Goal: Task Accomplishment & Management: Manage account settings

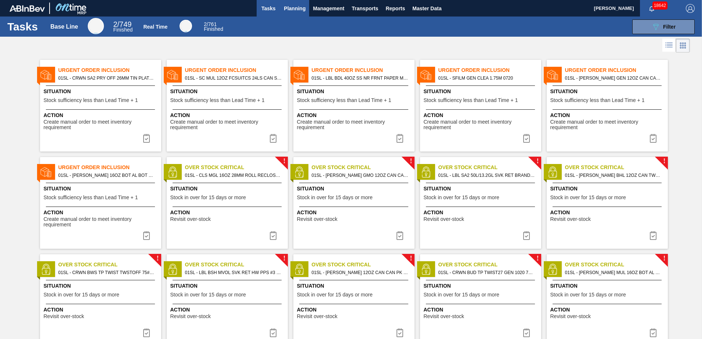
click at [291, 8] on span "Planning" at bounding box center [295, 8] width 22 height 9
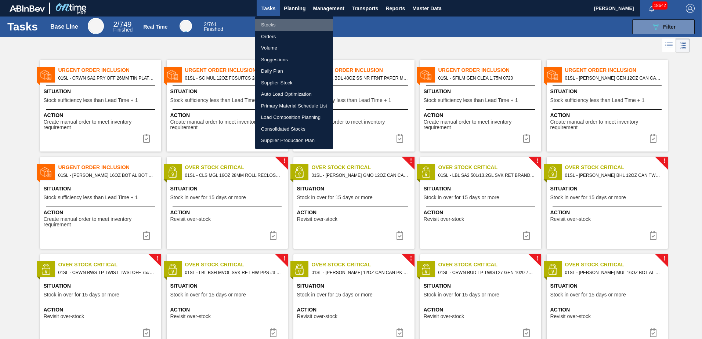
click at [277, 28] on li "Stocks" at bounding box center [294, 25] width 78 height 12
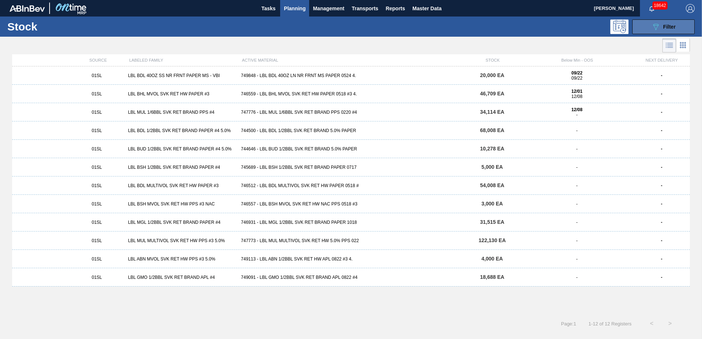
click at [669, 30] on div "089F7B8B-B2A5-4AFE-B5C0-19BA573D28AC Filter" at bounding box center [664, 26] width 24 height 9
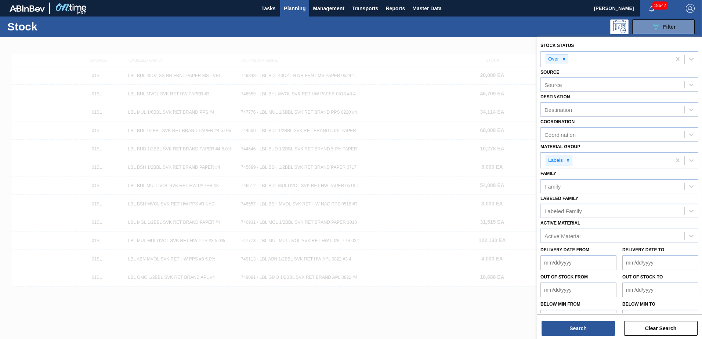
click at [422, 35] on div "Stock 089F7B8B-B2A5-4AFE-B5C0-19BA573D28AC Filter" at bounding box center [351, 27] width 702 height 20
click at [462, 41] on div at bounding box center [351, 206] width 702 height 339
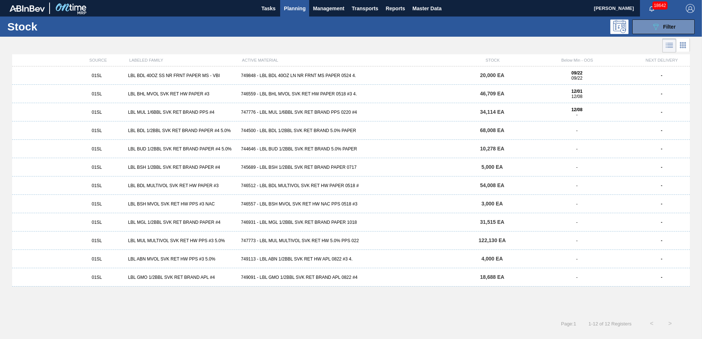
click at [279, 243] on div "747773 - LBL MUL MULTIVOL SVK RET HW 5.0% PPS 022" at bounding box center [351, 240] width 226 height 5
click at [303, 110] on div "747776 - LBL MUL 1/6BBL SVK RET BRAND PPS 0220 #4" at bounding box center [351, 112] width 226 height 5
click at [283, 276] on div "749091 - LBL GMO 1/2BBL SVK RET BRAND APL 0822 #4" at bounding box center [351, 277] width 226 height 5
click at [301, 223] on div "746931 - LBL MGL 1/2BBL SVK RET BRAND PAPER 1018" at bounding box center [351, 222] width 226 height 5
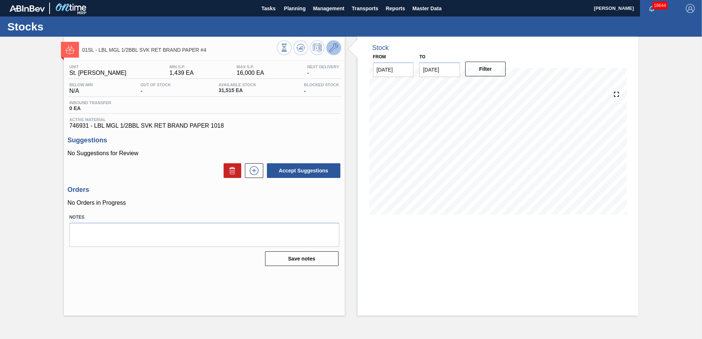
click at [330, 49] on icon at bounding box center [333, 47] width 9 height 9
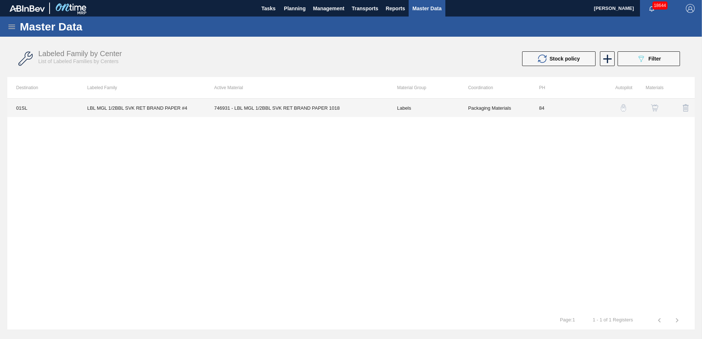
click at [327, 111] on td "746931 - LBL MGL 1/2BBL SVK RET BRAND PAPER 1018" at bounding box center [296, 108] width 183 height 18
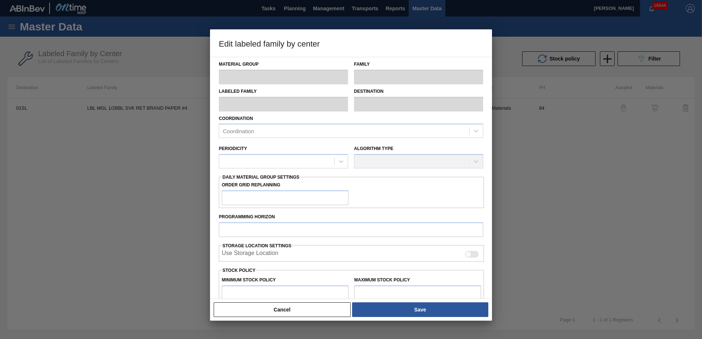
type input "Labels"
type input "Keg Labels"
type input "LBL MGL 1/2BBL SVK RET BRAND PAPER #4"
type input "01SL - St. [PERSON_NAME]"
type input "84"
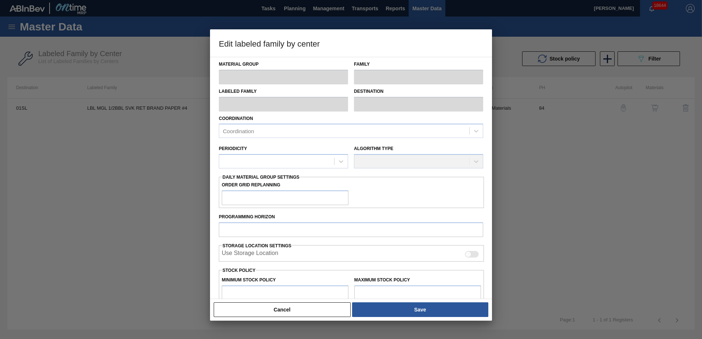
type input "1,439"
type input "16,000"
type input "50"
type input "8,720"
checkbox input "true"
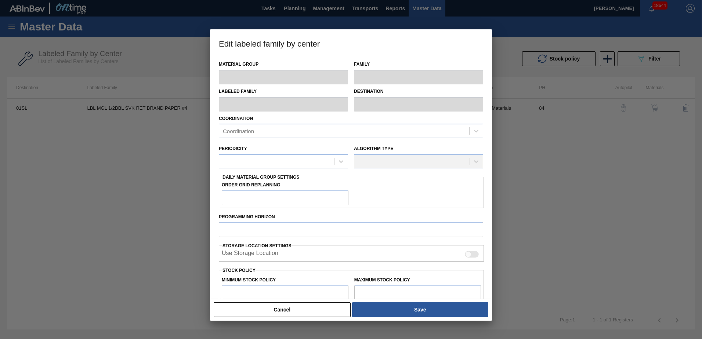
checkbox input "true"
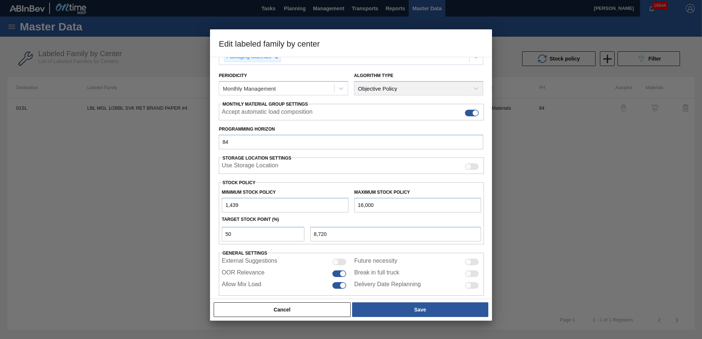
scroll to position [84, 0]
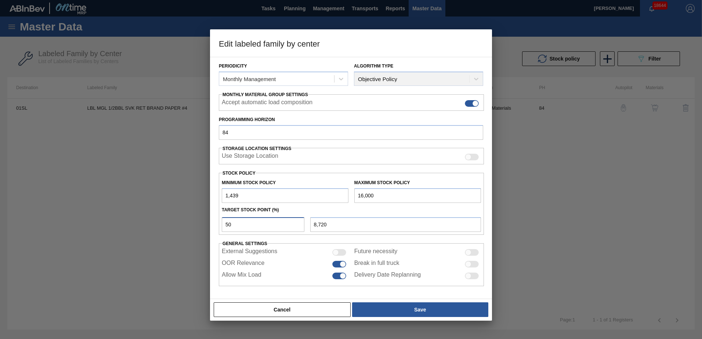
click at [258, 229] on input "50" at bounding box center [263, 224] width 83 height 15
type input "5"
type input "2,167"
type input "1,439"
type input "6"
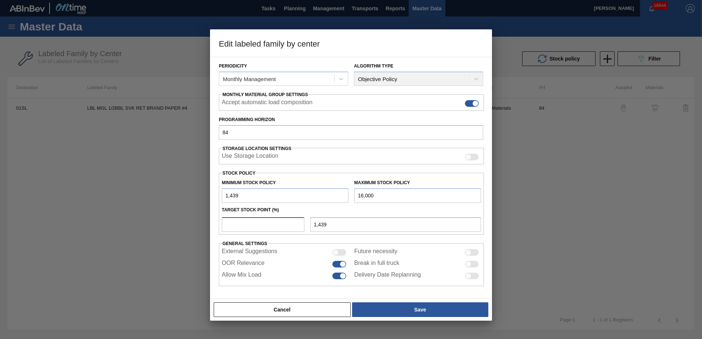
type input "2,313"
type input "60"
type input "10,176"
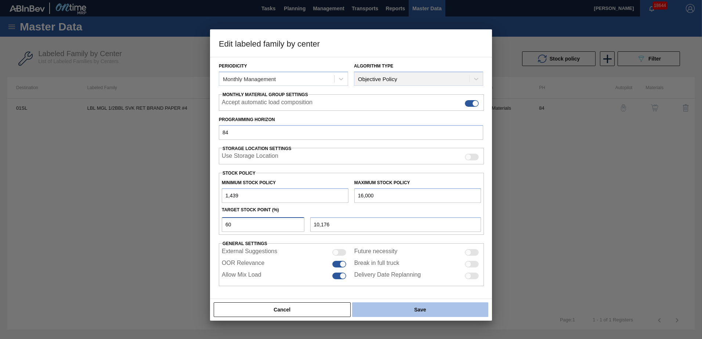
type input "60"
click at [427, 310] on button "Save" at bounding box center [420, 310] width 136 height 15
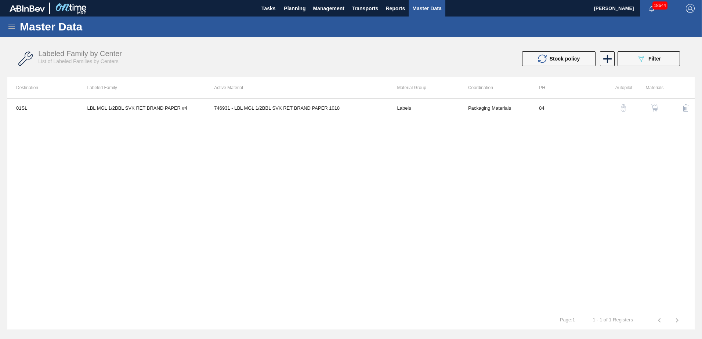
click at [39, 13] on div at bounding box center [49, 8] width 79 height 17
click at [40, 8] on img at bounding box center [27, 8] width 35 height 7
click at [79, 7] on img at bounding box center [71, 8] width 36 height 17
click at [65, 22] on h1 "Master Data" at bounding box center [85, 26] width 130 height 8
click at [64, 31] on h1 "Master Data" at bounding box center [85, 26] width 130 height 8
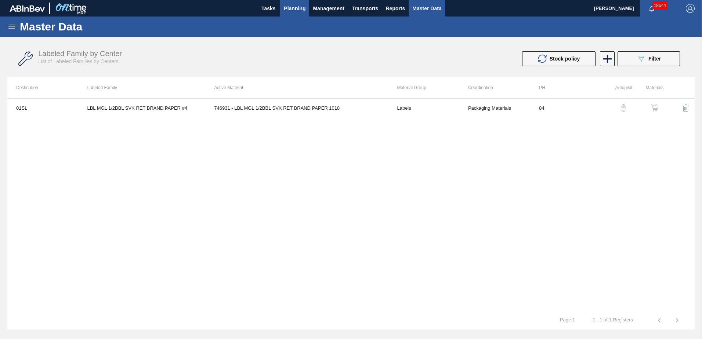
click at [299, 4] on span "Planning" at bounding box center [295, 8] width 22 height 9
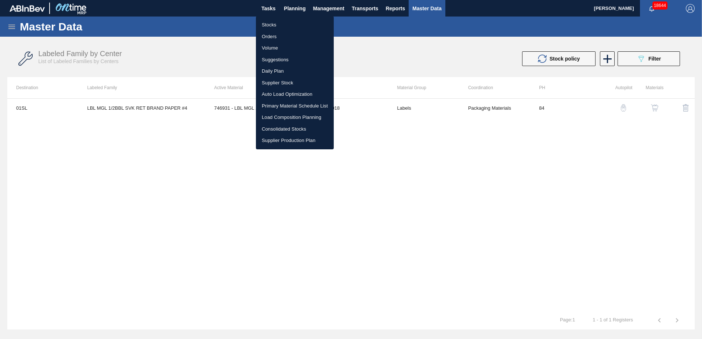
click at [329, 6] on div at bounding box center [351, 169] width 702 height 339
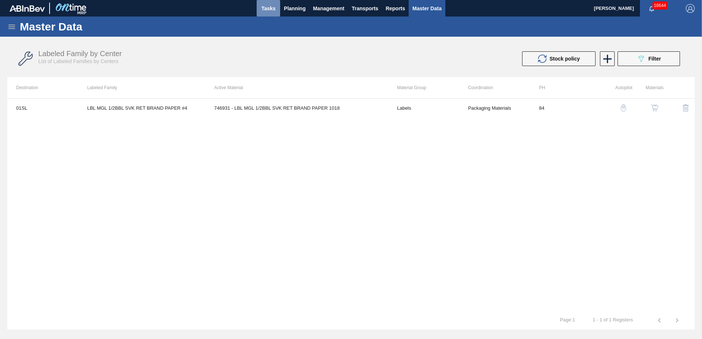
click at [266, 6] on span "Tasks" at bounding box center [268, 8] width 16 height 9
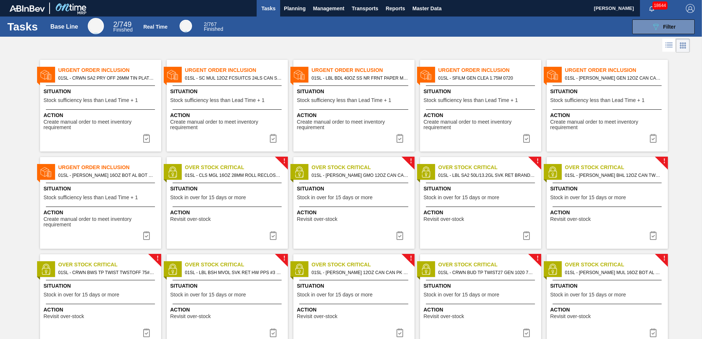
click at [325, 75] on span "01SL - LBL BDL 40OZ SS NR FRNT PAPER MS - VBI" at bounding box center [360, 78] width 97 height 8
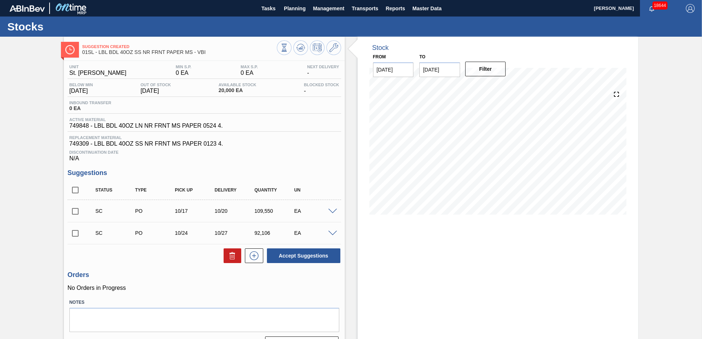
click at [282, 156] on div "Discontinuation Date N/A" at bounding box center [205, 154] width 274 height 15
